Goal: Task Accomplishment & Management: Manage account settings

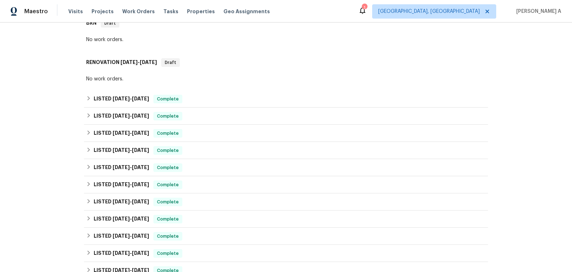
scroll to position [308, 0]
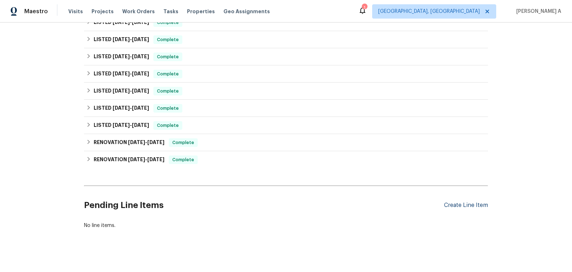
click at [480, 202] on div "Create Line Item" at bounding box center [466, 205] width 44 height 7
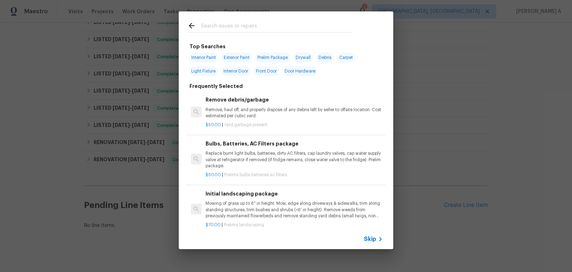
click at [368, 237] on span "Skip" at bounding box center [370, 238] width 12 height 7
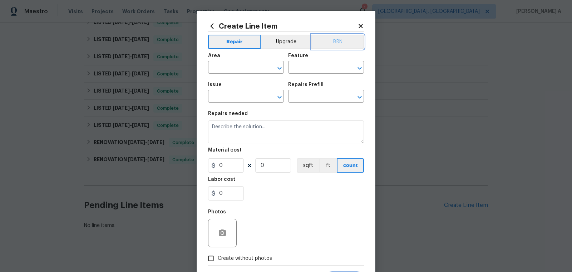
click at [342, 41] on button "BRN" at bounding box center [337, 42] width 53 height 14
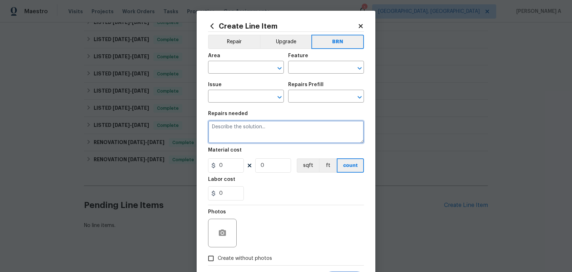
click at [246, 140] on textarea at bounding box center [286, 131] width 156 height 23
paste textarea "Seller to have contractor install conduit to cover the exposed wiring by exteri…"
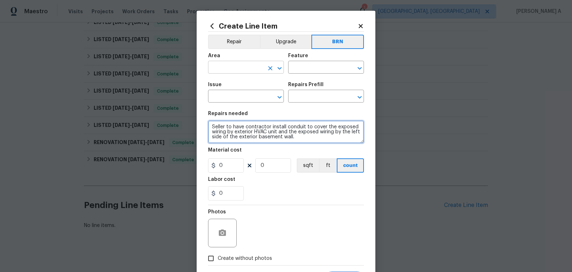
type textarea "Seller to have contractor install conduit to cover the exposed wiring by exteri…"
click at [230, 70] on input "text" at bounding box center [236, 68] width 56 height 11
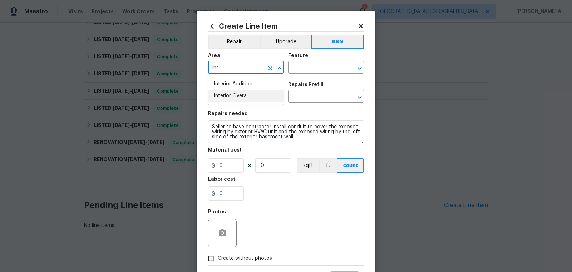
click at [244, 96] on li "Interior Overall" at bounding box center [246, 96] width 76 height 12
type input "Interior Overall"
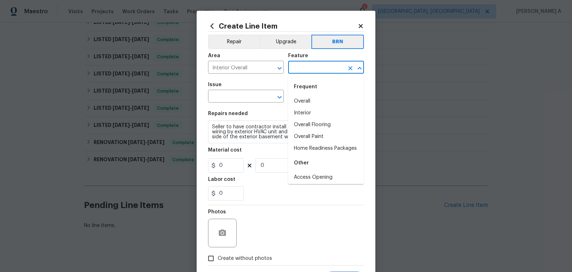
click at [321, 71] on input "text" at bounding box center [316, 68] width 56 height 11
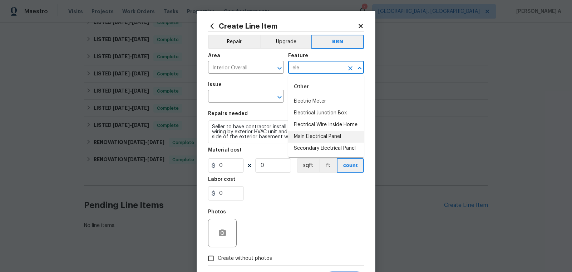
click at [319, 135] on li "Main Electrical Panel" at bounding box center [326, 137] width 76 height 12
type input "Main Electrical Panel"
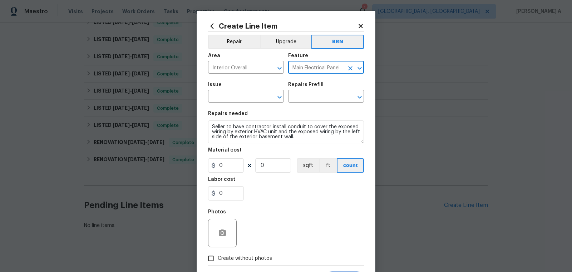
click at [350, 66] on icon "Clear" at bounding box center [350, 68] width 7 height 7
click at [346, 104] on li "Electrical Wire Inside Home" at bounding box center [326, 101] width 76 height 12
type input "Electrical Wire Inside Home"
click at [230, 95] on input "text" at bounding box center [236, 96] width 56 height 11
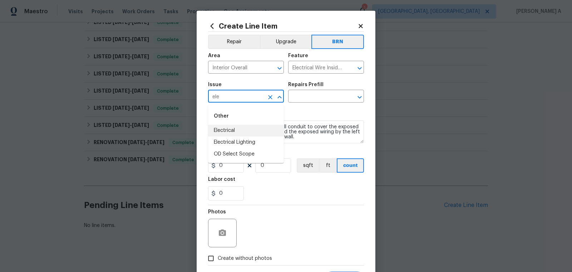
click at [231, 128] on li "Electrical" at bounding box center [246, 131] width 76 height 12
type input "Electrical"
click at [309, 98] on input "text" at bounding box center [316, 96] width 56 height 11
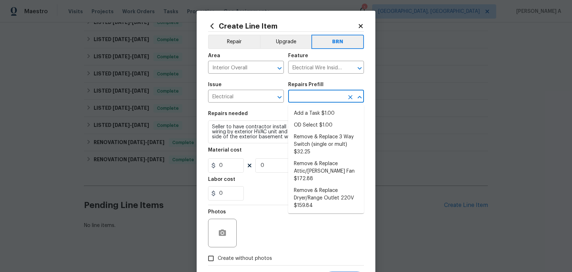
click at [311, 114] on li "Add a Task $1.00" at bounding box center [326, 114] width 76 height 12
type input "Add a Task $1.00"
type textarea "HPM to detail"
type input "1"
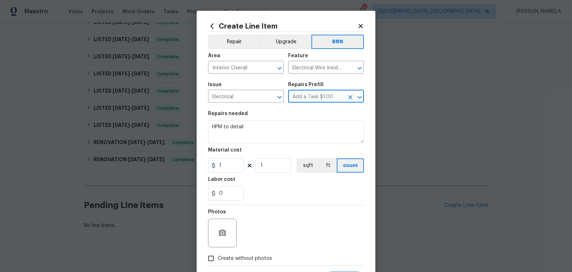
scroll to position [0, 0]
click at [289, 128] on textarea "HPM to detail" at bounding box center [286, 131] width 156 height 23
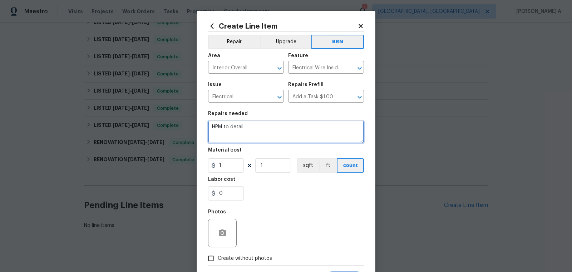
click at [289, 128] on textarea "HPM to detail" at bounding box center [286, 131] width 156 height 23
paste textarea "Seller to have contractor install conduit to cover the exposed wiring by exteri…"
type textarea "Seller to have contractor install conduit to cover the exposed wiring by exteri…"
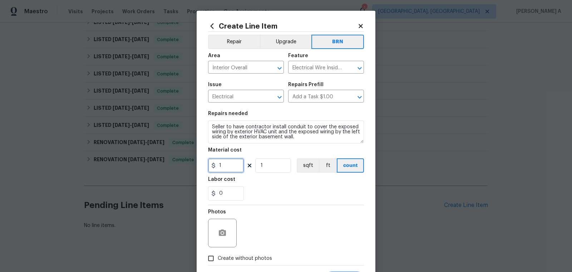
drag, startPoint x: 228, startPoint y: 170, endPoint x: 182, endPoint y: 170, distance: 45.7
click at [182, 170] on div "Create Line Item Repair Upgrade BRN Area Interior Overall ​ Feature Electrical …" at bounding box center [286, 136] width 572 height 272
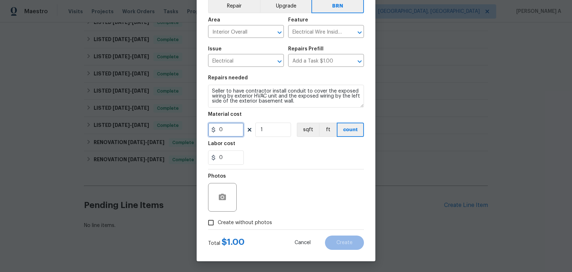
type input "0"
click at [223, 187] on div at bounding box center [222, 197] width 29 height 29
click at [221, 198] on icon "button" at bounding box center [222, 197] width 9 height 9
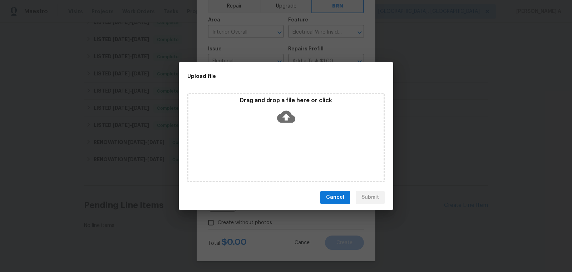
click at [281, 119] on icon at bounding box center [286, 116] width 18 height 12
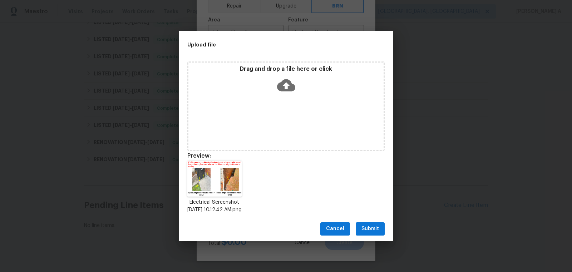
click at [362, 235] on button "Submit" at bounding box center [369, 228] width 29 height 13
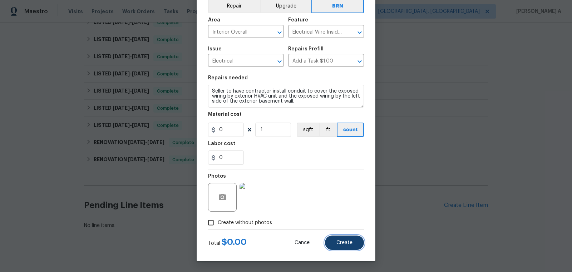
click at [352, 247] on button "Create" at bounding box center [344, 242] width 39 height 14
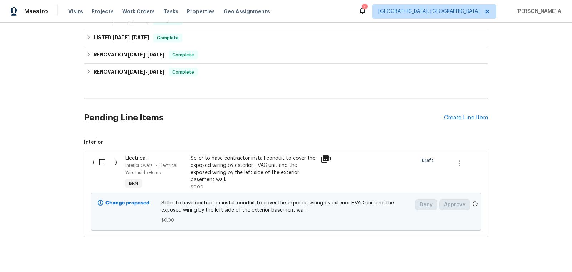
scroll to position [403, 0]
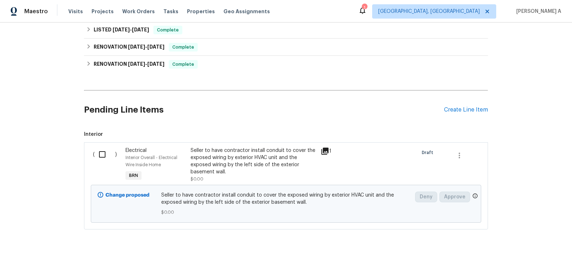
click at [460, 108] on div "Pending Line Items Create Line Item" at bounding box center [286, 109] width 404 height 33
click at [351, 103] on h2 "Pending Line Items" at bounding box center [264, 109] width 360 height 33
click at [470, 106] on div "Create Line Item" at bounding box center [466, 109] width 44 height 7
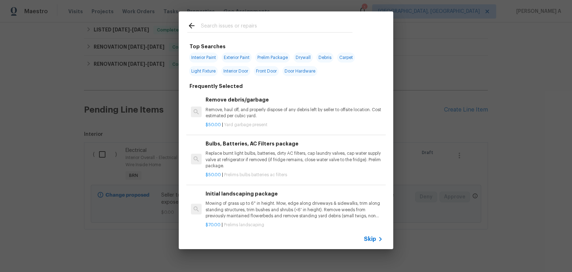
click at [369, 243] on div "Skip" at bounding box center [374, 239] width 21 height 9
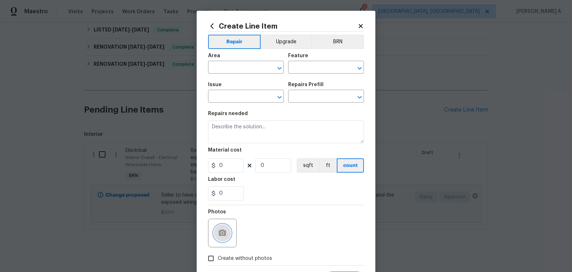
click at [223, 228] on button "button" at bounding box center [222, 232] width 17 height 17
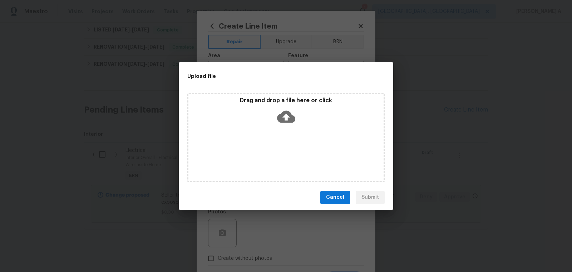
click at [281, 117] on icon at bounding box center [286, 116] width 18 height 12
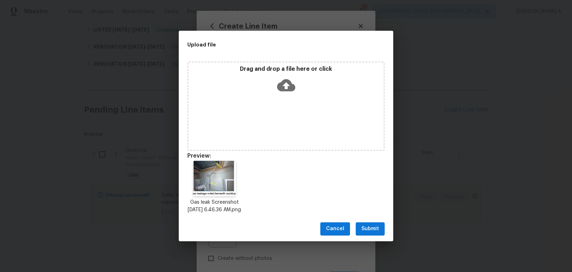
click at [367, 232] on span "Submit" at bounding box center [370, 228] width 18 height 9
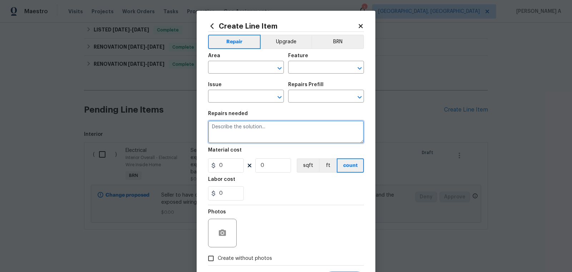
click at [258, 132] on textarea at bounding box center [286, 131] width 156 height 23
paste textarea "Seller to have contractor repair gas leak below [GEOGRAPHIC_DATA]."
type textarea "Seller to have contractor repair gas leak below [GEOGRAPHIC_DATA]."
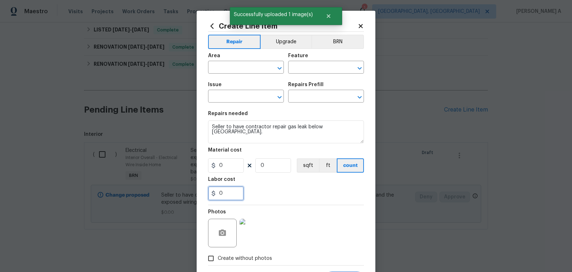
drag, startPoint x: 226, startPoint y: 191, endPoint x: 205, endPoint y: 191, distance: 20.4
click at [205, 191] on div "Create Line Item Repair Upgrade BRN Area ​ Feature ​ Issue ​ Repairs Prefill ​ …" at bounding box center [285, 154] width 179 height 286
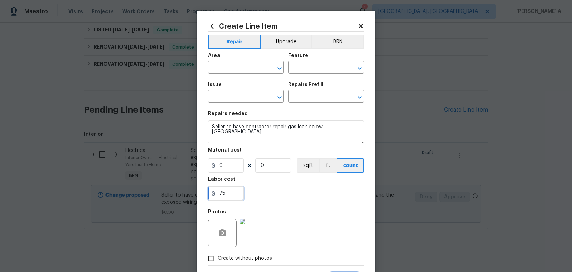
type input "75"
click at [342, 49] on div "Area ​ Feature ​" at bounding box center [286, 63] width 156 height 29
click at [346, 40] on button "BRN" at bounding box center [337, 42] width 53 height 14
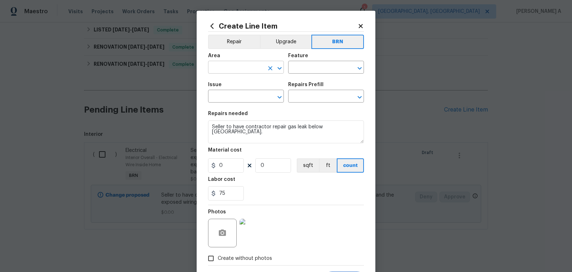
click at [245, 69] on input "text" at bounding box center [236, 68] width 56 height 11
click at [248, 95] on li "Interior Overall" at bounding box center [246, 96] width 76 height 12
type input "Interior Overall"
click at [318, 64] on input "text" at bounding box center [316, 68] width 56 height 11
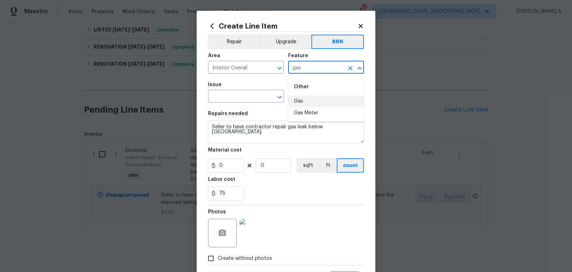
click at [319, 101] on li "Gas" at bounding box center [326, 101] width 76 height 12
type input "Gas"
click at [227, 104] on span "Issue ​" at bounding box center [246, 92] width 76 height 29
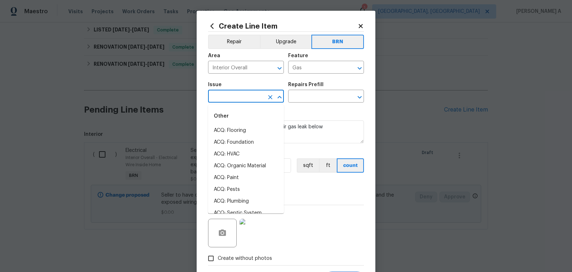
click at [227, 100] on input "text" at bounding box center [236, 96] width 56 height 11
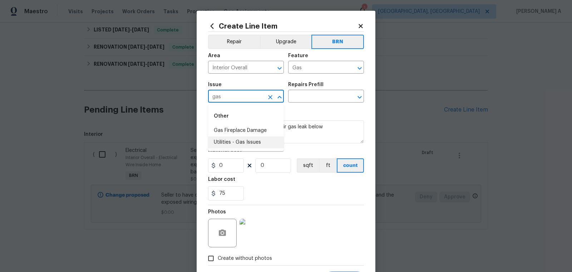
click at [244, 137] on li "Utilities - Gas Issues" at bounding box center [246, 142] width 76 height 12
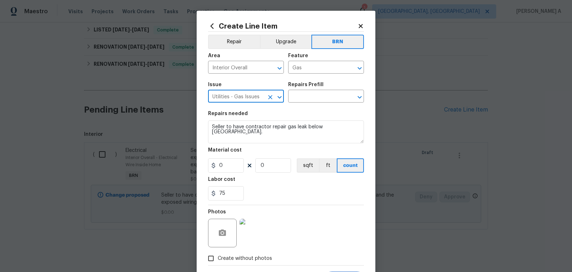
type input "Utilities - Gas Issues"
click at [250, 120] on div "Repairs needed" at bounding box center [286, 115] width 156 height 9
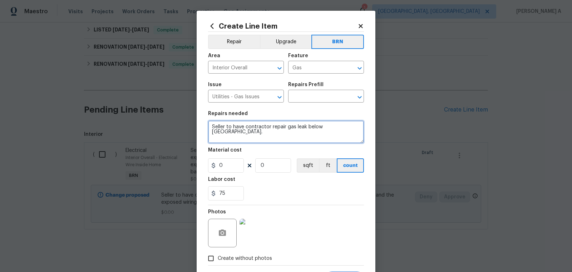
click at [250, 127] on textarea "Seller to have contractor repair gas leak below [GEOGRAPHIC_DATA]." at bounding box center [286, 131] width 156 height 23
click at [306, 104] on div "Issue Utilities - Gas Issues ​ Repairs Prefill ​" at bounding box center [286, 92] width 156 height 29
click at [306, 101] on input "text" at bounding box center [316, 96] width 56 height 11
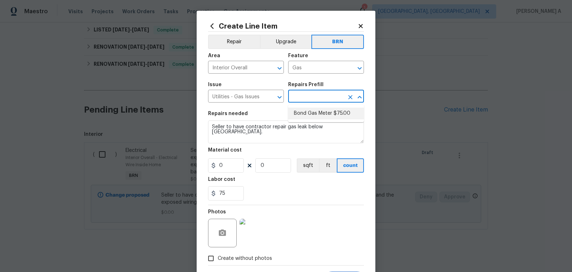
click at [309, 110] on li "Bond Gas Meter $75.00" at bounding box center [326, 114] width 76 height 12
type input "Bond Gas Meter $75.00"
type textarea "Bond Gas Meter: add grounding clamp to gas line near gas meter and wire to grou…"
type input "1"
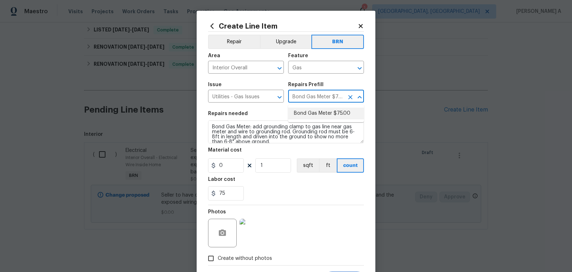
type input "75"
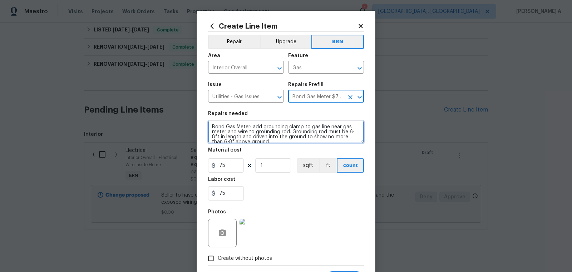
click at [294, 123] on textarea "Bond Gas Meter: add grounding clamp to gas line near gas meter and wire to grou…" at bounding box center [286, 131] width 156 height 23
paste textarea "Seller to have contractor repair gas leak below [GEOGRAPHIC_DATA]."
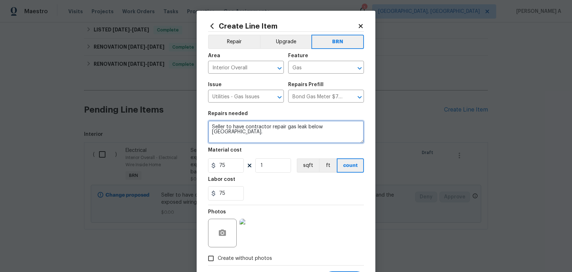
type textarea "Seller to have contractor repair gas leak below [GEOGRAPHIC_DATA]."
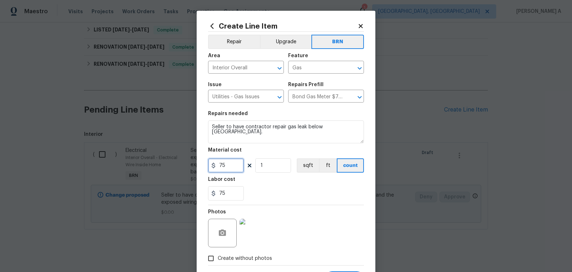
drag, startPoint x: 230, startPoint y: 170, endPoint x: 190, endPoint y: 165, distance: 40.0
click at [190, 165] on div "Create Line Item Repair Upgrade BRN Area Interior Overall ​ Feature Gas ​ Issue…" at bounding box center [286, 136] width 572 height 272
type input "0"
drag, startPoint x: 282, startPoint y: 164, endPoint x: 230, endPoint y: 163, distance: 51.5
click at [230, 163] on div "0 1 sqft ft count" at bounding box center [286, 165] width 156 height 14
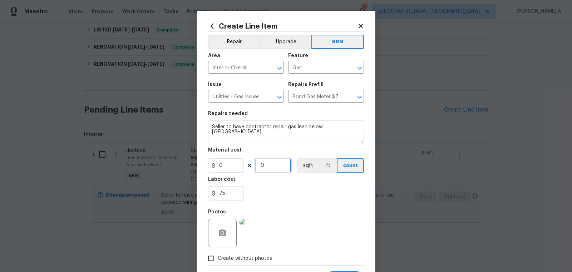
type input "0"
click at [271, 188] on div "75" at bounding box center [286, 193] width 156 height 14
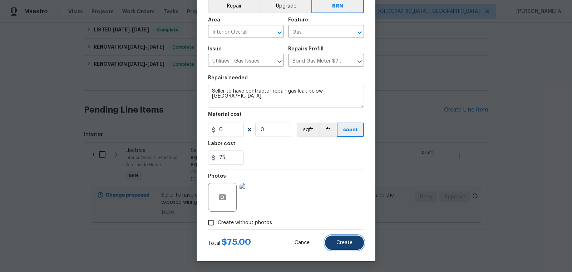
click at [333, 243] on button "Create" at bounding box center [344, 242] width 39 height 14
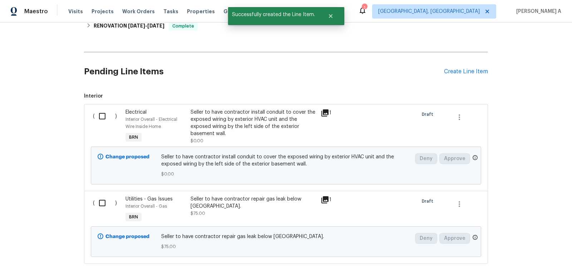
scroll to position [472, 0]
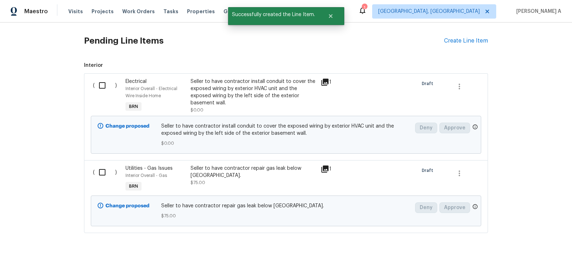
click at [273, 80] on div "Seller to have contractor install conduit to cover the exposed wiring by exteri…" at bounding box center [253, 92] width 126 height 29
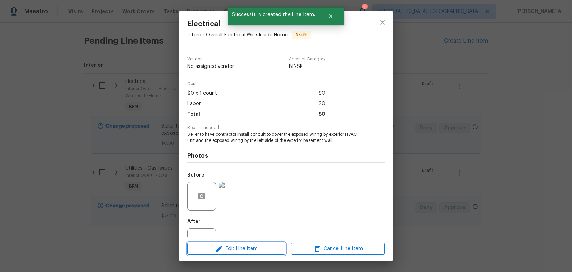
click at [247, 252] on span "Edit Line Item" at bounding box center [236, 248] width 94 height 9
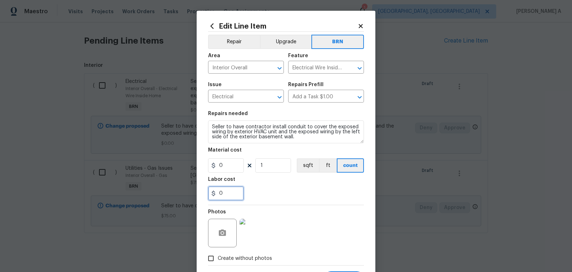
drag, startPoint x: 227, startPoint y: 190, endPoint x: 185, endPoint y: 190, distance: 41.4
click at [185, 190] on div "Edit Line Item Repair Upgrade BRN Area Interior Overall ​ Feature Electrical Wi…" at bounding box center [286, 136] width 572 height 272
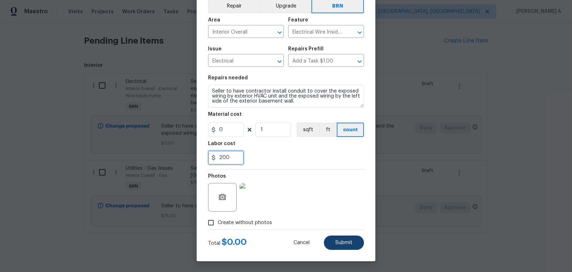
type input "200"
click at [348, 242] on span "Submit" at bounding box center [343, 242] width 17 height 5
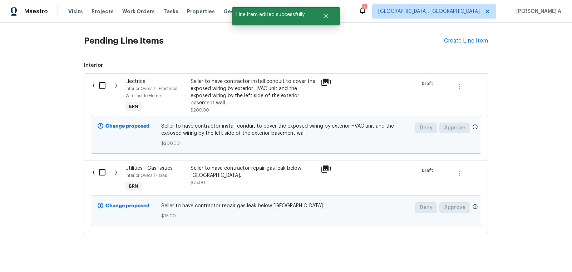
scroll to position [0, 0]
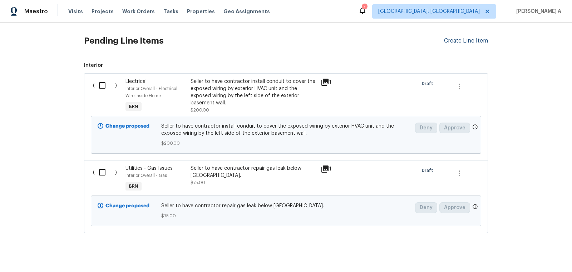
click at [460, 38] on div "Create Line Item" at bounding box center [466, 41] width 44 height 7
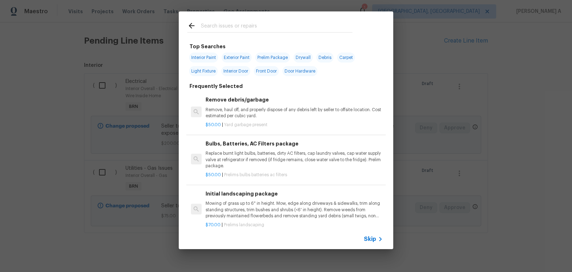
click at [377, 237] on icon at bounding box center [380, 239] width 9 height 9
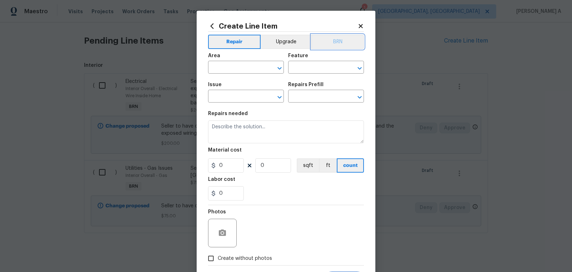
click at [341, 43] on button "BRN" at bounding box center [337, 42] width 53 height 14
click at [249, 64] on input "text" at bounding box center [236, 68] width 56 height 11
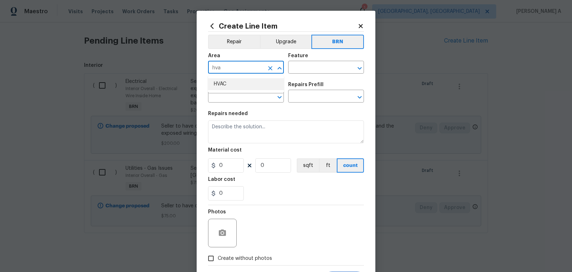
click at [246, 86] on li "HVAC" at bounding box center [246, 84] width 76 height 12
type input "HVAC"
click at [304, 72] on input "text" at bounding box center [316, 68] width 56 height 11
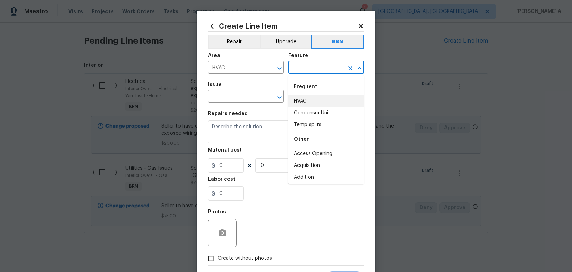
click at [308, 99] on li "HVAC" at bounding box center [326, 101] width 76 height 12
type input "HVAC"
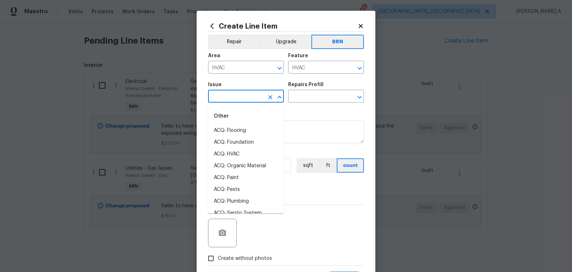
click at [236, 98] on input "text" at bounding box center [236, 96] width 56 height 11
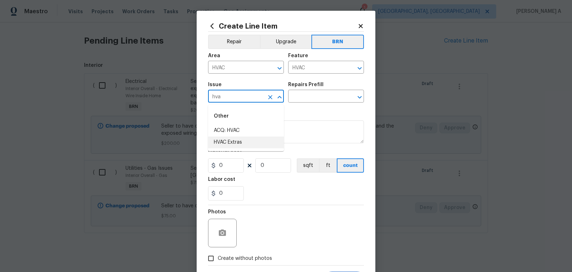
click at [239, 138] on li "HVAC Extras" at bounding box center [246, 142] width 76 height 12
type input "HVAC Extras"
click at [317, 98] on input "text" at bounding box center [316, 96] width 56 height 11
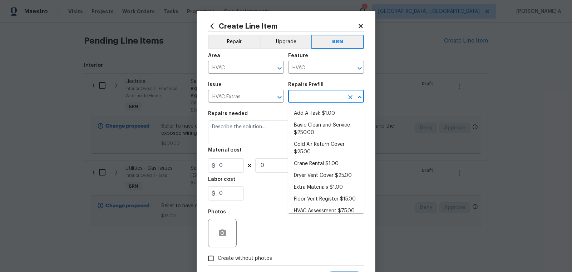
click at [318, 111] on li "Add A Task $1.00" at bounding box center [326, 114] width 76 height 12
type input "Add A Task $1.00"
type textarea "HPM to detail"
type input "1"
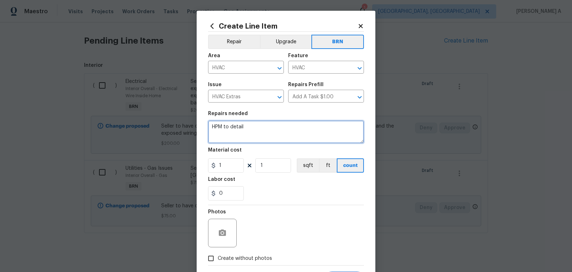
click at [290, 136] on textarea "HPM to detail" at bounding box center [286, 131] width 156 height 23
paste textarea "Seller to have HVAC contractor service/repair basement HVAC system to bring to …"
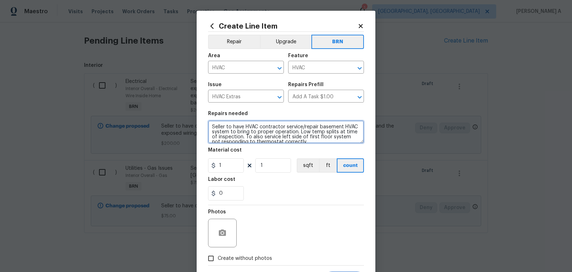
scroll to position [6, 0]
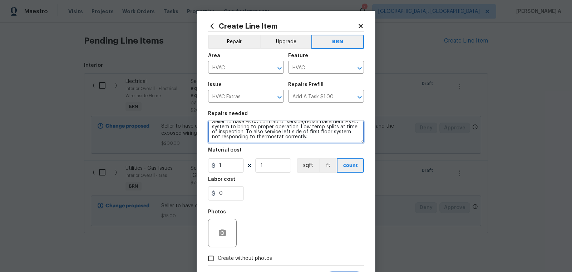
type textarea "Seller to have HVAC contractor service/repair basement HVAC system to bring to …"
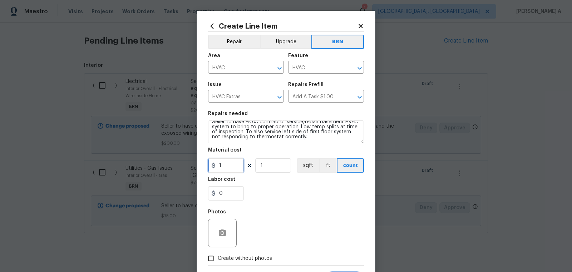
drag, startPoint x: 230, startPoint y: 166, endPoint x: 166, endPoint y: 166, distance: 64.7
click at [166, 166] on div "Create Line Item Repair Upgrade BRN Area HVAC ​ Feature HVAC ​ Issue HVAC Extra…" at bounding box center [286, 136] width 572 height 272
type input "0"
drag, startPoint x: 224, startPoint y: 194, endPoint x: 186, endPoint y: 194, distance: 38.2
click at [186, 194] on div "Create Line Item Repair Upgrade BRN Area HVAC ​ Feature HVAC ​ Issue HVAC Extra…" at bounding box center [286, 136] width 572 height 272
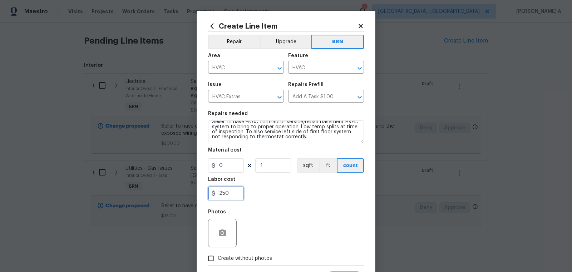
type input "250"
click at [223, 233] on circle "button" at bounding box center [222, 233] width 2 height 2
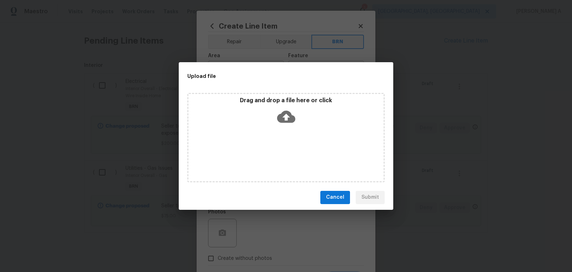
click at [288, 116] on icon at bounding box center [286, 117] width 18 height 18
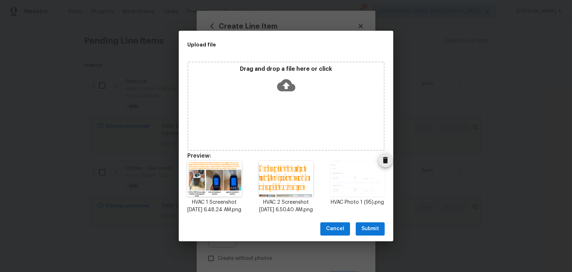
click at [356, 175] on img at bounding box center [357, 179] width 54 height 36
click at [384, 158] on icon "Delete" at bounding box center [385, 160] width 5 height 6
click at [369, 231] on span "Submit" at bounding box center [370, 228] width 18 height 9
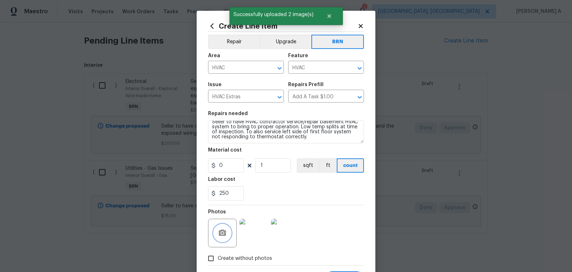
scroll to position [36, 0]
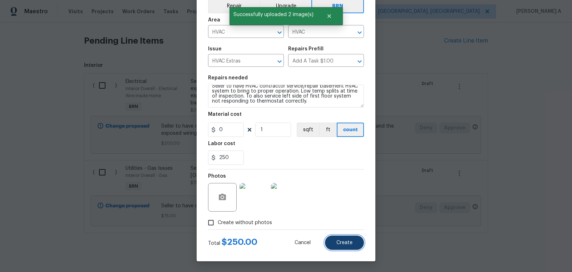
click at [346, 248] on button "Create" at bounding box center [344, 242] width 39 height 14
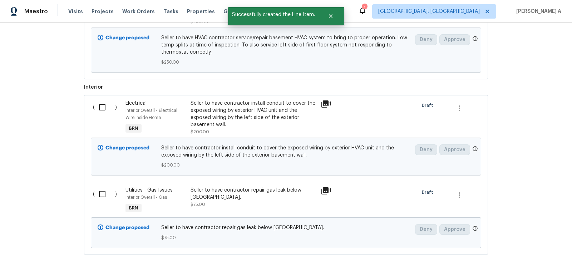
scroll to position [571, 0]
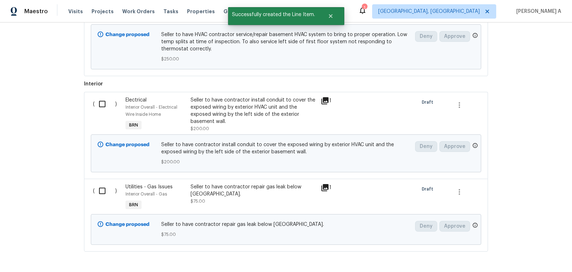
click at [101, 98] on input "checkbox" at bounding box center [105, 103] width 20 height 15
checkbox input "false"
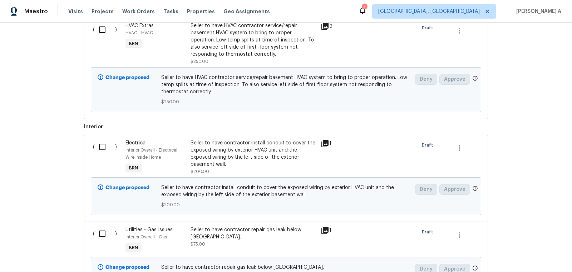
scroll to position [489, 0]
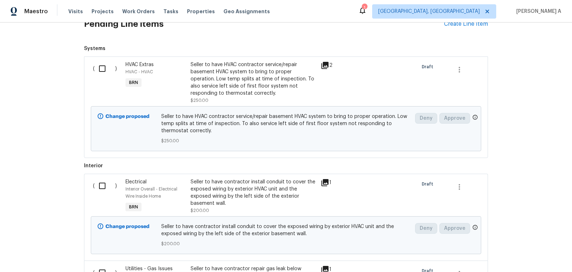
click at [109, 63] on input "checkbox" at bounding box center [105, 68] width 20 height 15
checkbox input "true"
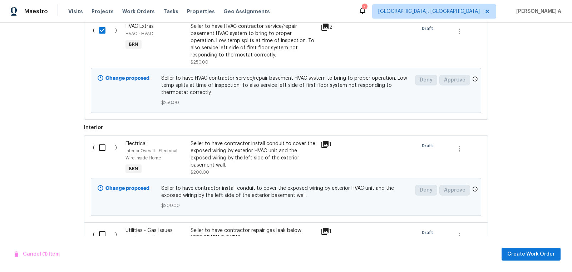
scroll to position [592, 0]
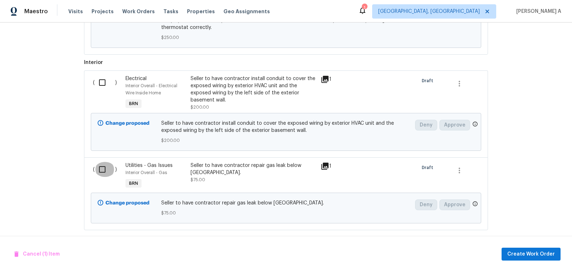
click at [101, 165] on input "checkbox" at bounding box center [105, 169] width 20 height 15
click at [526, 251] on span "Create Work Order" at bounding box center [531, 254] width 48 height 9
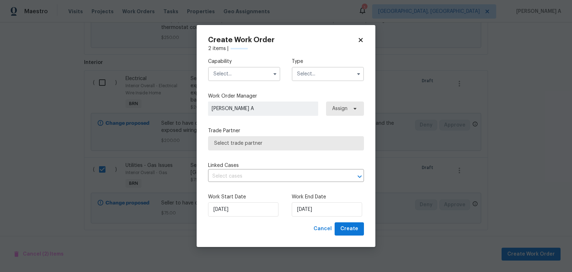
checkbox input "false"
click at [253, 72] on input "text" at bounding box center [244, 74] width 72 height 14
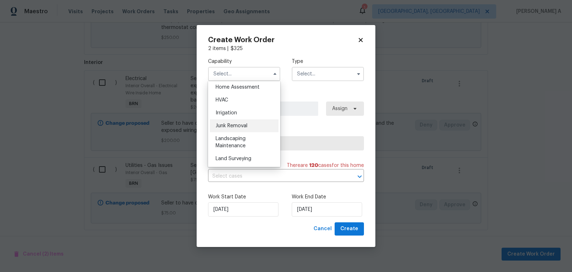
scroll to position [424, 0]
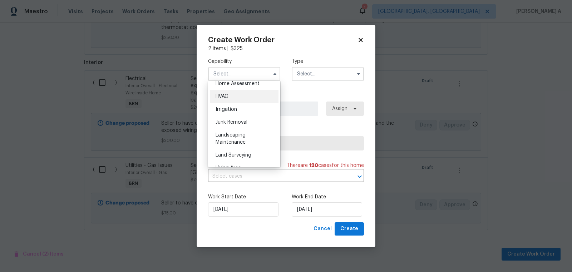
click at [238, 101] on div "HVAC" at bounding box center [244, 96] width 69 height 13
type input "HVAC"
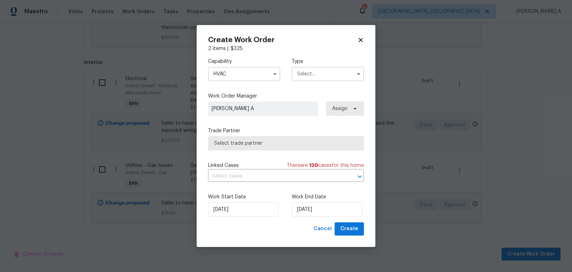
click at [336, 81] on div "Capability HVAC Type" at bounding box center [286, 69] width 156 height 35
click at [334, 75] on input "text" at bounding box center [328, 74] width 72 height 14
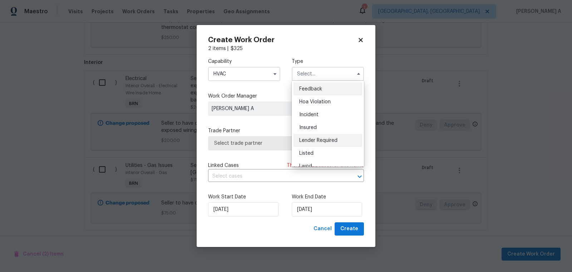
scroll to position [85, 0]
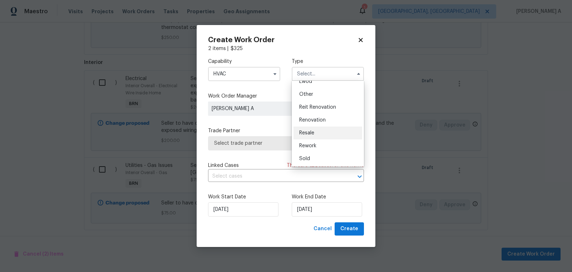
click at [319, 131] on div "Resale" at bounding box center [327, 132] width 69 height 13
type input "Resale"
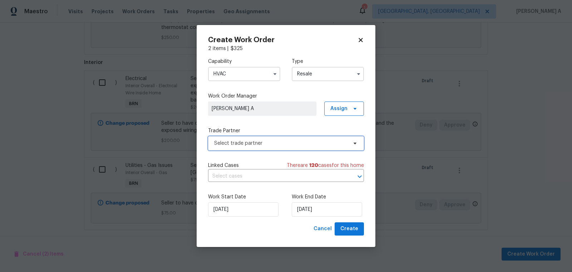
click at [287, 141] on span "Select trade partner" at bounding box center [280, 143] width 133 height 7
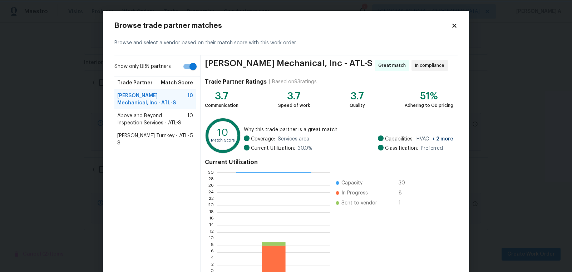
scroll to position [43, 0]
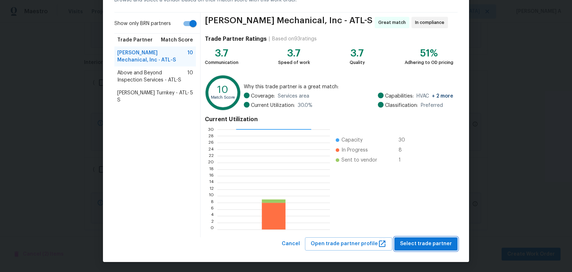
click at [425, 237] on button "Select trade partner" at bounding box center [425, 243] width 63 height 13
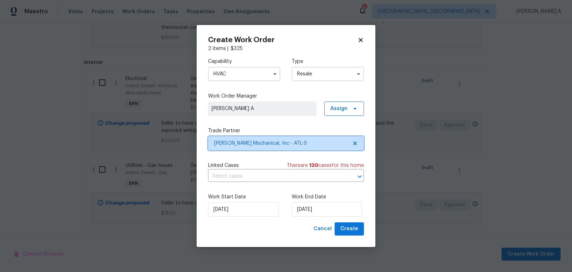
scroll to position [0, 0]
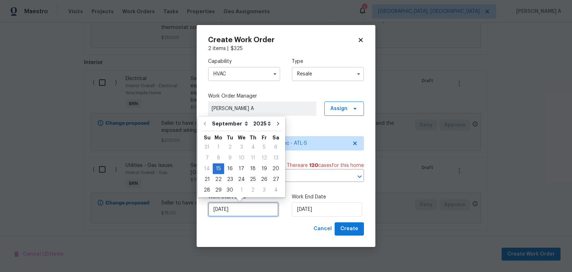
click at [250, 211] on input "[DATE]" at bounding box center [243, 209] width 70 height 14
click at [227, 165] on div "16" at bounding box center [229, 169] width 11 height 10
type input "[DATE]"
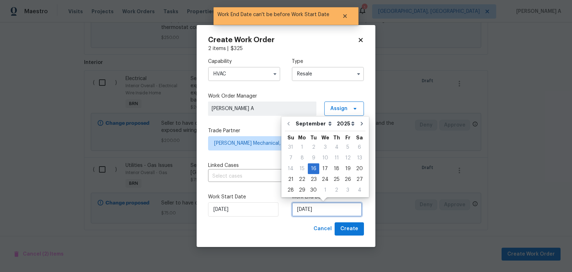
click at [325, 207] on input "[DATE]" at bounding box center [327, 209] width 70 height 14
click at [324, 164] on div "17" at bounding box center [325, 169] width 12 height 10
type input "[DATE]"
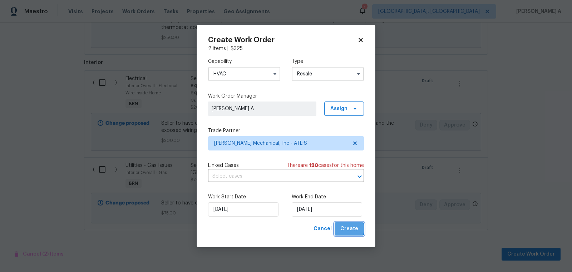
click at [349, 229] on span "Create" at bounding box center [349, 228] width 18 height 9
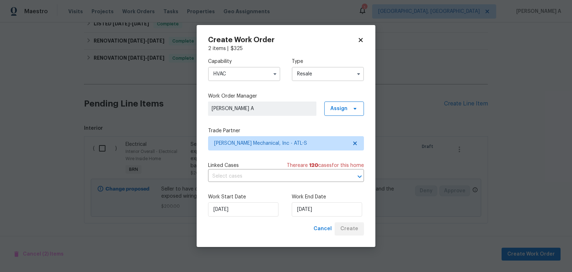
scroll to position [422, 0]
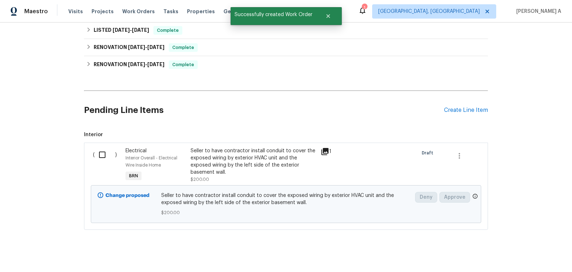
click at [104, 149] on input "checkbox" at bounding box center [105, 154] width 20 height 15
click at [532, 247] on div "Cancel (1) Item Create Work Order" at bounding box center [286, 254] width 572 height 36
click at [547, 255] on span "Create Work Order" at bounding box center [531, 254] width 48 height 9
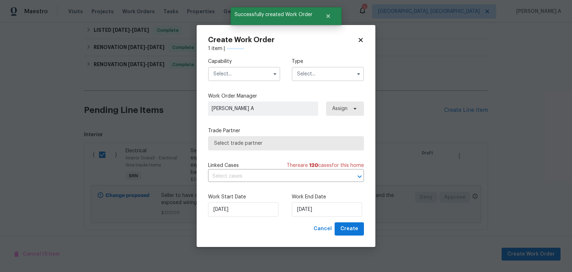
checkbox input "false"
click at [252, 75] on input "text" at bounding box center [244, 74] width 72 height 14
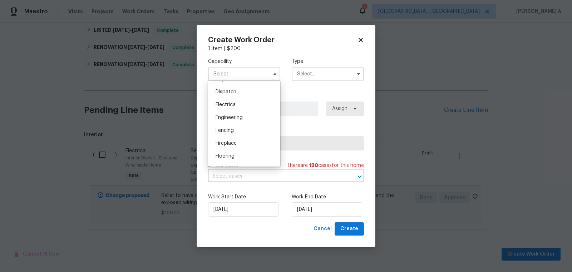
scroll to position [217, 0]
click at [236, 99] on span "Electrical" at bounding box center [225, 97] width 21 height 5
type input "Electrical"
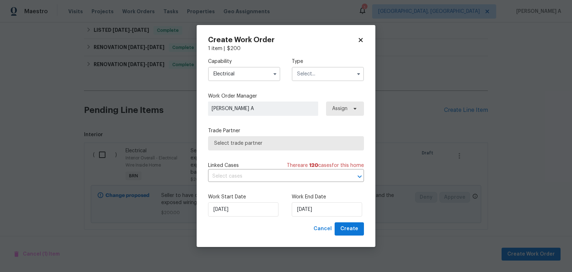
click at [317, 75] on input "text" at bounding box center [328, 74] width 72 height 14
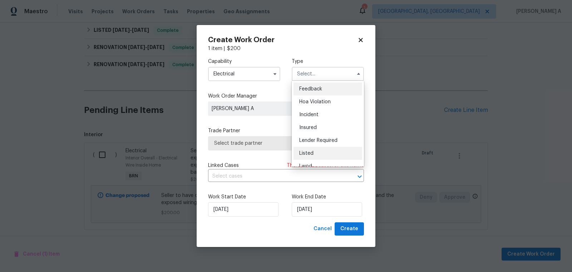
scroll to position [85, 0]
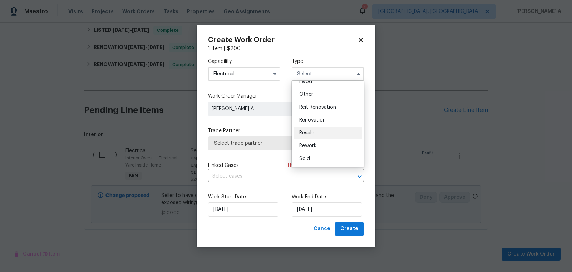
click at [311, 132] on span "Resale" at bounding box center [306, 132] width 15 height 5
type input "Resale"
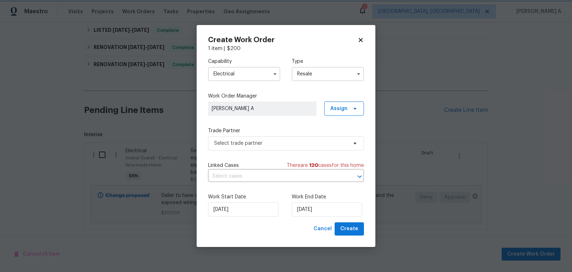
scroll to position [0, 0]
click at [288, 142] on span "Select trade partner" at bounding box center [280, 143] width 133 height 7
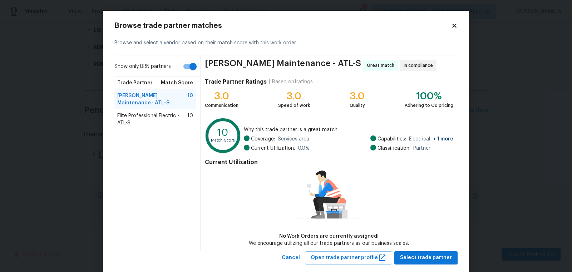
click at [170, 112] on span "Elite Professional Electric - ATL-S" at bounding box center [152, 119] width 70 height 14
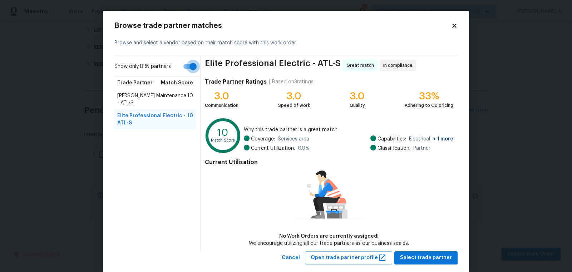
click at [189, 66] on input "Show only BRN partners" at bounding box center [193, 67] width 41 height 14
checkbox input "false"
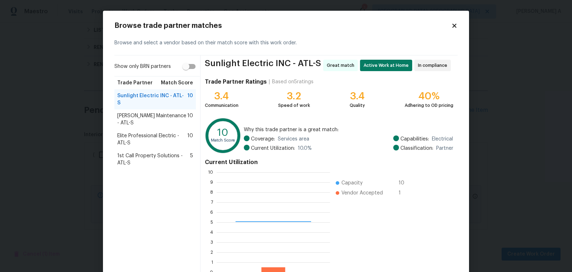
scroll to position [100, 113]
click at [136, 132] on span "Elite Professional Electric - ATL-S" at bounding box center [152, 139] width 70 height 14
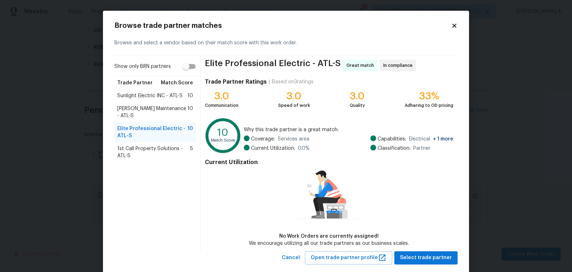
scroll to position [14, 0]
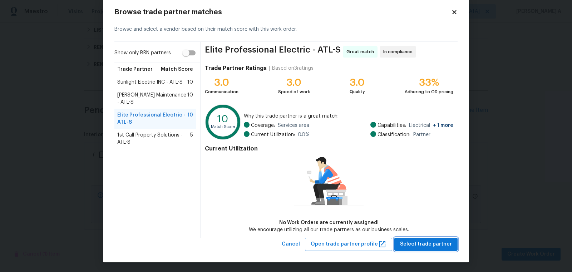
click at [433, 245] on span "Select trade partner" at bounding box center [426, 244] width 52 height 9
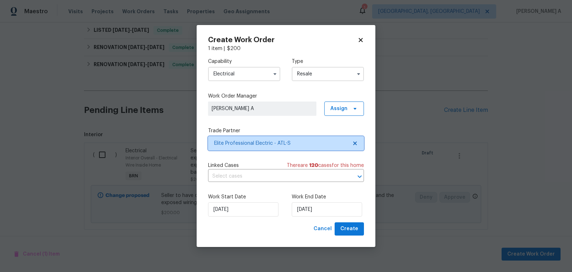
scroll to position [0, 0]
click at [257, 175] on input "text" at bounding box center [276, 176] width 136 height 11
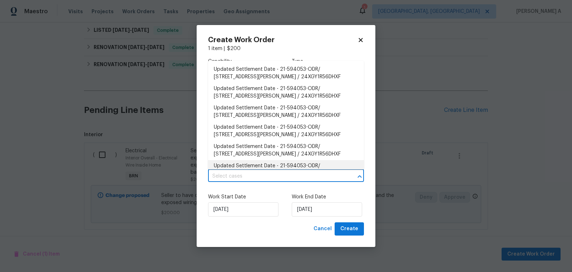
click at [258, 200] on label "Work Start Date" at bounding box center [244, 196] width 72 height 7
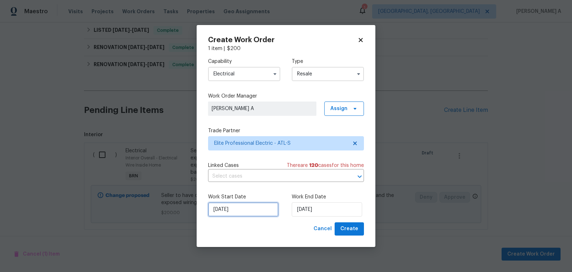
click at [248, 211] on input "[DATE]" at bounding box center [243, 209] width 70 height 14
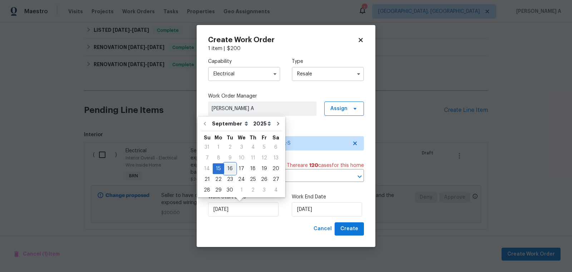
click at [229, 166] on div "16" at bounding box center [229, 169] width 11 height 10
type input "[DATE]"
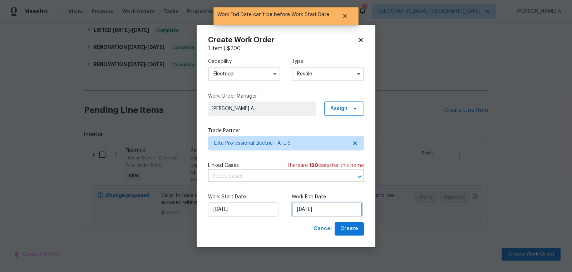
click at [309, 212] on input "[DATE]" at bounding box center [327, 209] width 70 height 14
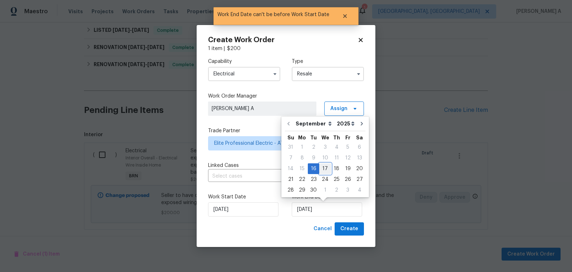
click at [321, 170] on div "17" at bounding box center [325, 169] width 12 height 10
type input "[DATE]"
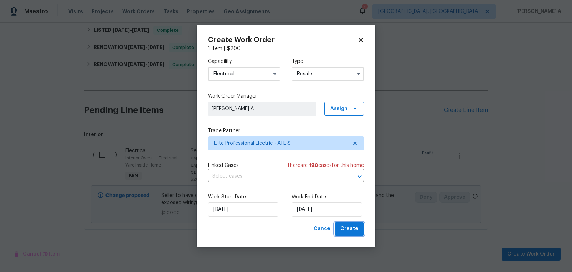
click at [348, 231] on span "Create" at bounding box center [349, 228] width 18 height 9
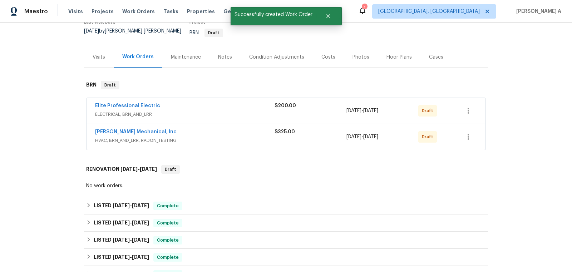
scroll to position [51, 0]
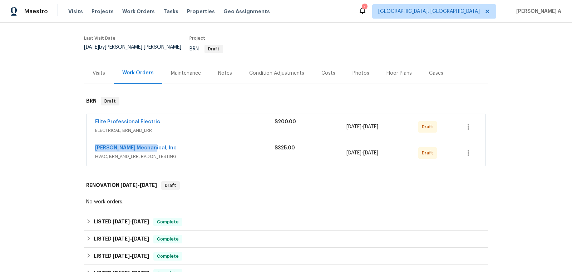
copy link "[PERSON_NAME] Mechanical"
drag, startPoint x: 89, startPoint y: 142, endPoint x: 146, endPoint y: 142, distance: 57.2
click at [146, 142] on div "[PERSON_NAME] Mechanical, Inc HVAC, BRN_AND_LRR, RADON_TESTING $325.00 [DATE] -…" at bounding box center [285, 153] width 399 height 26
copy link "Elite Professional Electric"
drag, startPoint x: 93, startPoint y: 118, endPoint x: 164, endPoint y: 115, distance: 70.4
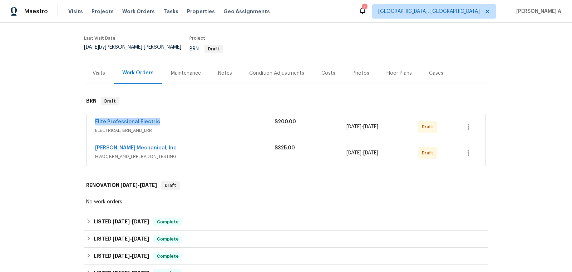
click at [164, 115] on div "Elite Professional Electric ELECTRICAL, BRN_AND_LRR $200.00 [DATE] - [DATE] Dra…" at bounding box center [285, 127] width 399 height 26
click at [132, 145] on link "[PERSON_NAME] Mechanical, Inc" at bounding box center [135, 147] width 81 height 5
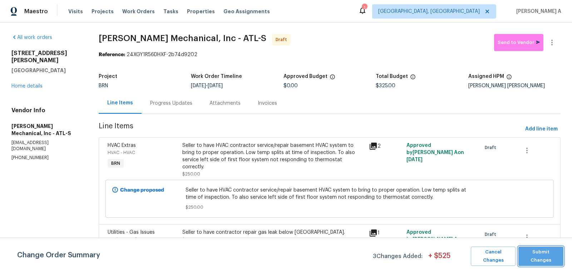
click at [545, 256] on span "Submit Changes" at bounding box center [541, 256] width 38 height 16
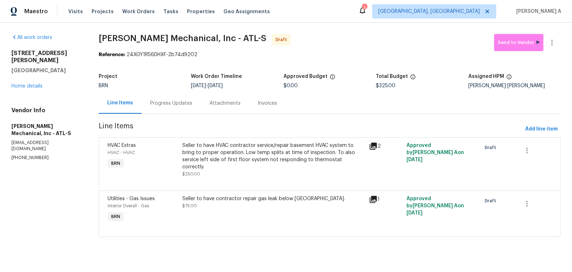
click at [156, 104] on div "Progress Updates" at bounding box center [171, 103] width 42 height 7
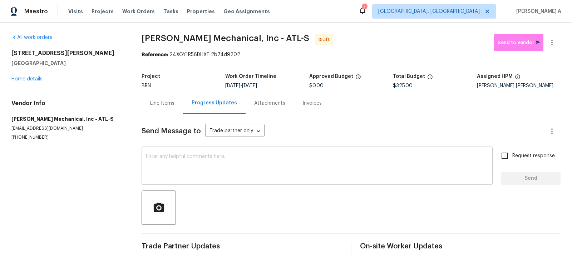
click at [159, 165] on textarea at bounding box center [317, 166] width 342 height 25
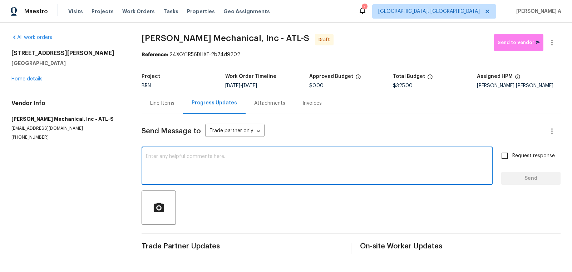
click at [159, 165] on textarea at bounding box center [317, 166] width 342 height 25
paste textarea "Hi, I'm Akshay from Opendoor. Just wanted to check if you received the workorde…"
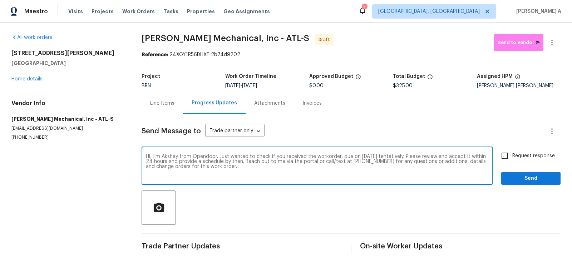
type textarea "Hi, I'm Akshay from Opendoor. Just wanted to check if you received the workorde…"
click at [519, 157] on span "Request response" at bounding box center [533, 156] width 43 height 8
click at [512, 157] on input "Request response" at bounding box center [504, 155] width 15 height 15
checkbox input "true"
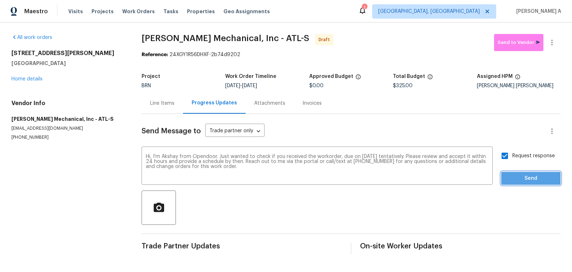
click at [530, 174] on span "Send" at bounding box center [531, 178] width 48 height 9
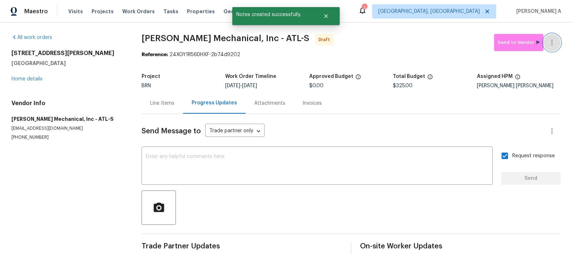
click at [553, 39] on icon "button" at bounding box center [551, 42] width 9 height 9
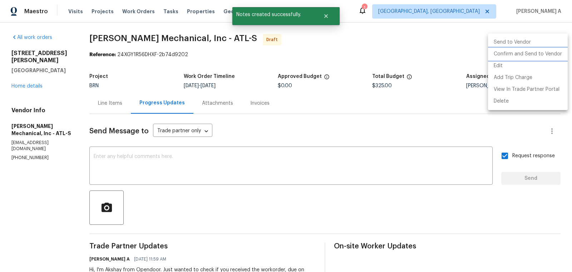
click at [556, 57] on li "Confirm and Send to Vendor" at bounding box center [528, 54] width 80 height 12
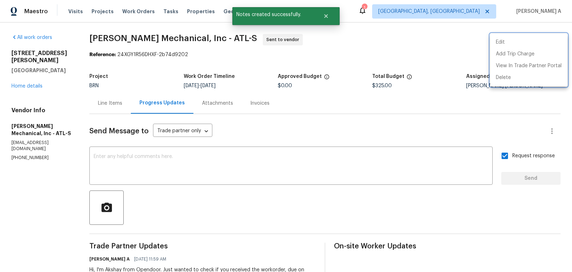
click at [31, 79] on div at bounding box center [286, 136] width 572 height 272
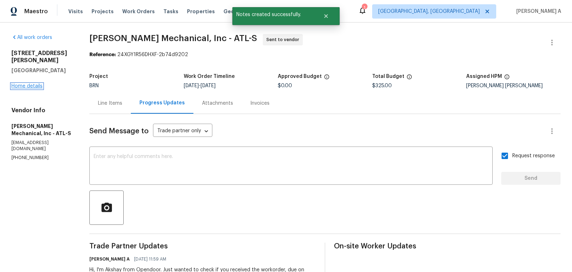
click at [28, 84] on link "Home details" at bounding box center [26, 86] width 31 height 5
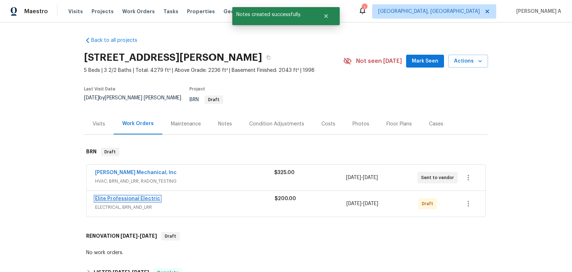
click at [126, 196] on link "Elite Professional Electric" at bounding box center [127, 198] width 65 height 5
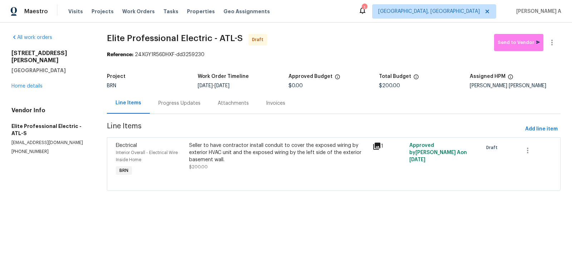
click at [165, 100] on div "Progress Updates" at bounding box center [179, 103] width 42 height 7
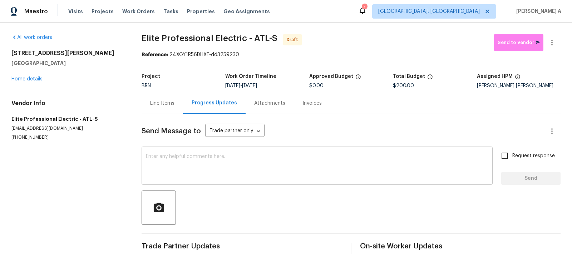
click at [205, 158] on textarea at bounding box center [317, 166] width 342 height 25
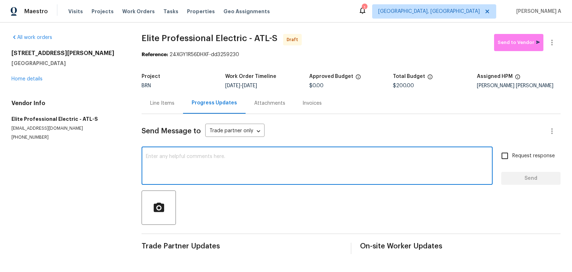
paste textarea "Hi, I'm Akshay from Opendoor. Just wanted to check if you received the workorde…"
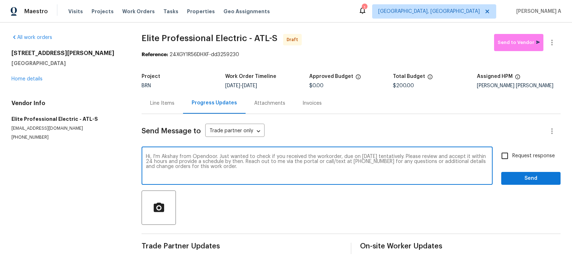
type textarea "Hi, I'm Akshay from Opendoor. Just wanted to check if you received the workorde…"
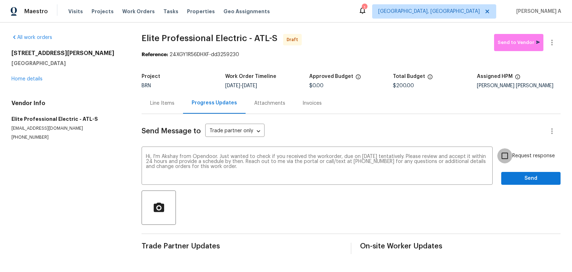
click at [507, 155] on input "Request response" at bounding box center [504, 155] width 15 height 15
checkbox input "true"
click at [530, 178] on span "Send" at bounding box center [531, 178] width 48 height 9
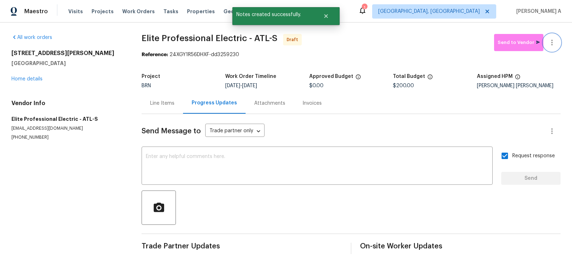
click at [553, 41] on icon "button" at bounding box center [551, 42] width 9 height 9
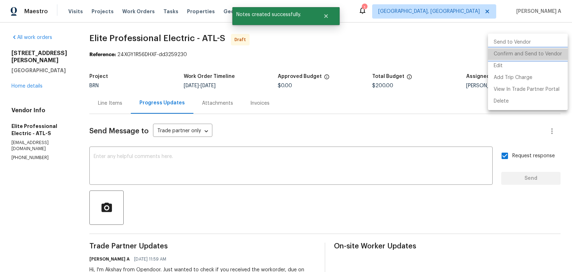
click at [558, 54] on li "Confirm and Send to Vendor" at bounding box center [528, 54] width 80 height 12
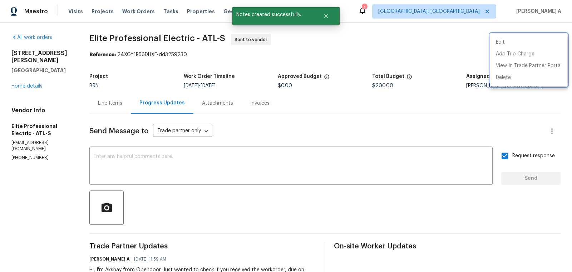
click at [353, 51] on div at bounding box center [286, 136] width 572 height 272
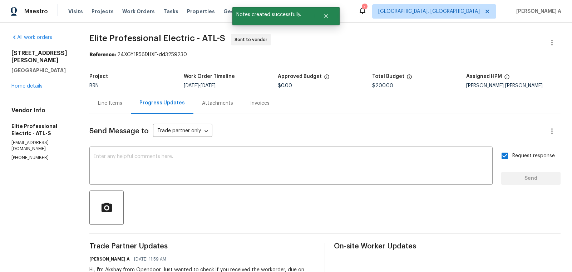
click at [105, 105] on div "Line Items" at bounding box center [109, 103] width 41 height 21
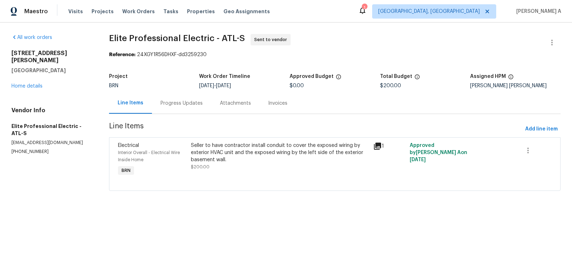
click at [163, 101] on div "Progress Updates" at bounding box center [181, 103] width 42 height 7
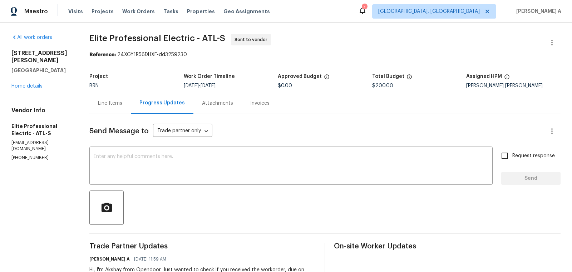
click at [122, 101] on div "Line Items" at bounding box center [110, 103] width 24 height 7
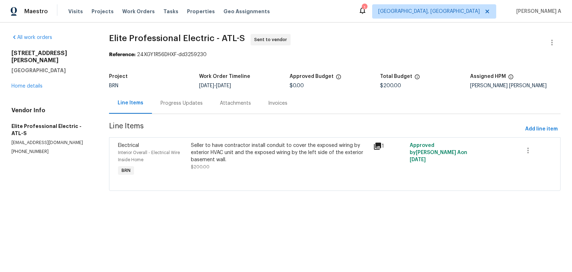
click at [363, 38] on span "Elite Professional Electric - ATL-S Sent to vendor" at bounding box center [326, 42] width 434 height 17
click at [196, 59] on section "Elite Professional Electric - ATL-S Sent to vendor Reference: 24XGY1R56DHXF-dd3…" at bounding box center [334, 116] width 451 height 165
copy span "Elite Professional Electric"
drag, startPoint x: 103, startPoint y: 36, endPoint x: 210, endPoint y: 35, distance: 106.8
click at [210, 35] on div "All work orders [STREET_ADDRESS][PERSON_NAME] Home details Vendor Info Elite Pr…" at bounding box center [286, 117] width 572 height 188
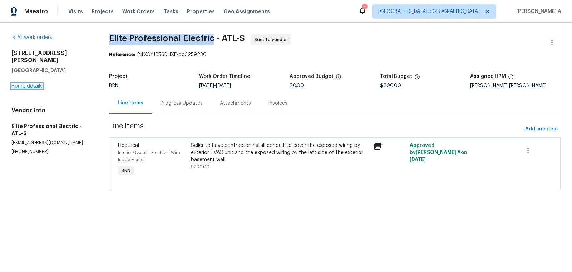
click at [27, 84] on link "Home details" at bounding box center [26, 86] width 31 height 5
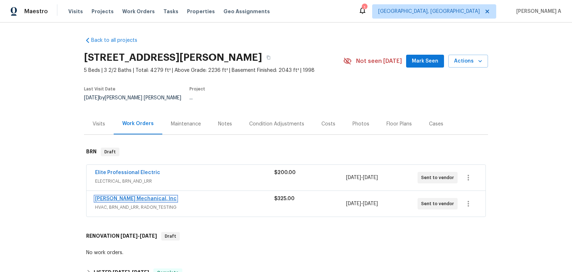
click at [128, 196] on link "[PERSON_NAME] Mechanical, Inc" at bounding box center [135, 198] width 81 height 5
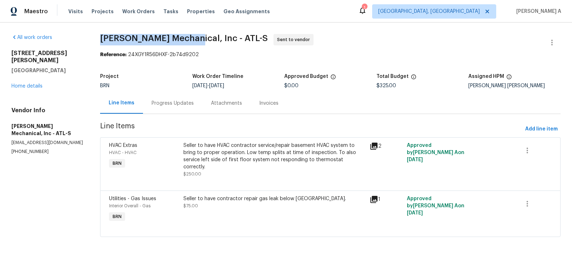
copy span "[PERSON_NAME] Mechanical"
drag, startPoint x: 95, startPoint y: 41, endPoint x: 188, endPoint y: 35, distance: 93.8
click at [188, 35] on div "All work orders [STREET_ADDRESS][PERSON_NAME] Home details Vendor Info [PERSON_…" at bounding box center [286, 140] width 572 height 234
click at [31, 84] on link "Home details" at bounding box center [26, 86] width 31 height 5
